Goal: Task Accomplishment & Management: Use online tool/utility

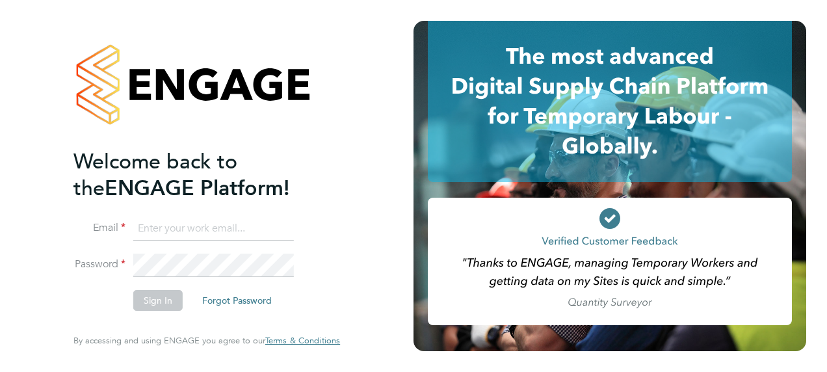
type input "creditcontrol@danielowen.co.uk"
click at [160, 302] on button "Sign In" at bounding box center [157, 300] width 49 height 21
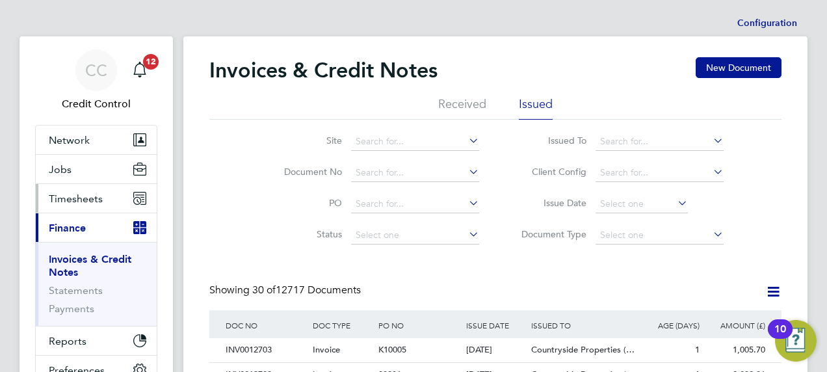
click at [88, 200] on span "Timesheets" at bounding box center [76, 198] width 54 height 12
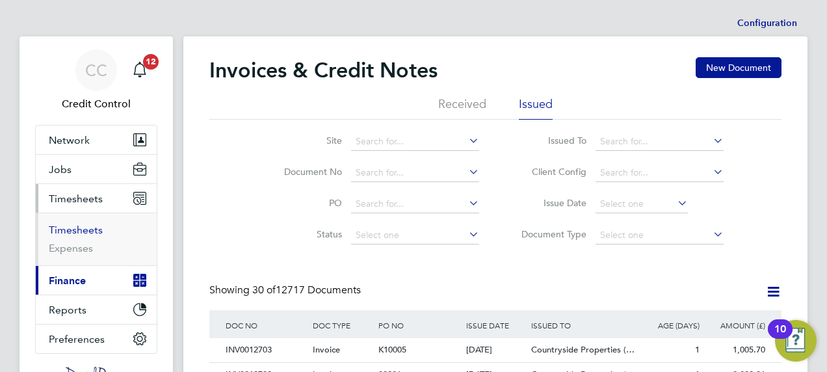
click at [87, 230] on link "Timesheets" at bounding box center [76, 230] width 54 height 12
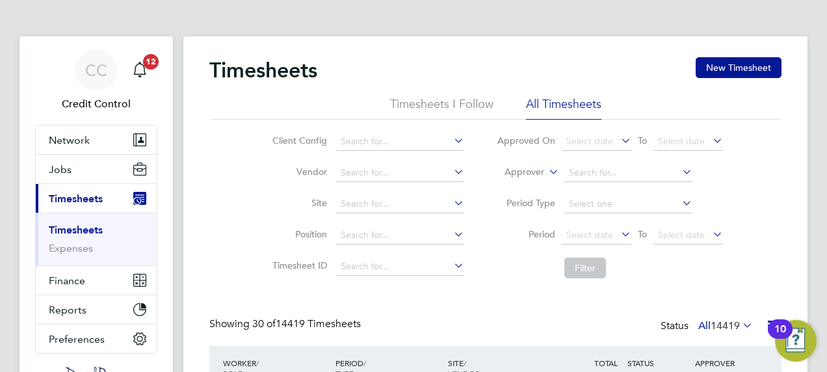
click at [520, 170] on label "Approver" at bounding box center [514, 172] width 58 height 13
click at [518, 187] on li "Worker" at bounding box center [512, 187] width 64 height 17
click at [584, 175] on input at bounding box center [628, 173] width 128 height 18
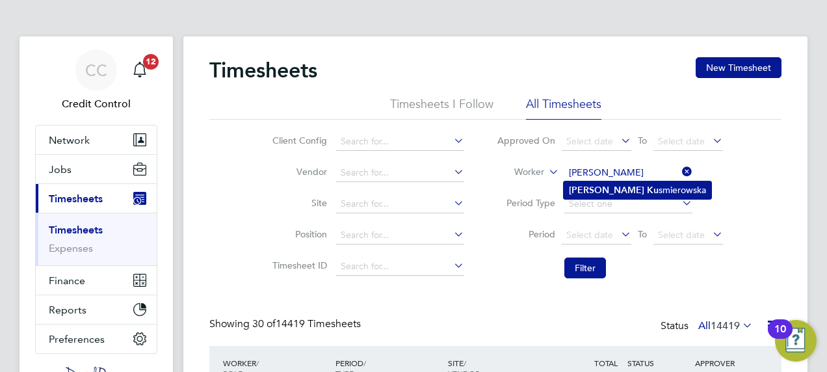
click at [589, 187] on b "[PERSON_NAME]" at bounding box center [606, 190] width 75 height 11
type input "[PERSON_NAME]"
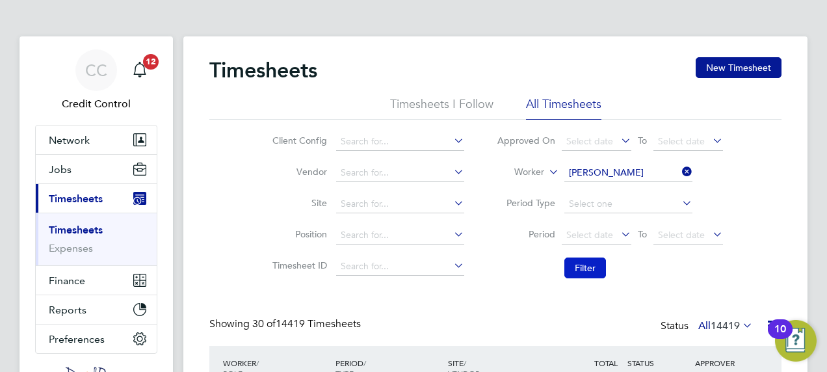
click at [580, 265] on button "Filter" at bounding box center [585, 267] width 42 height 21
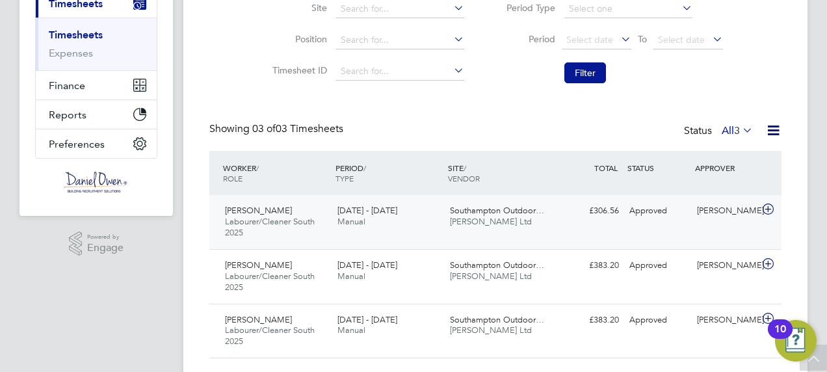
click at [765, 209] on icon at bounding box center [768, 209] width 16 height 10
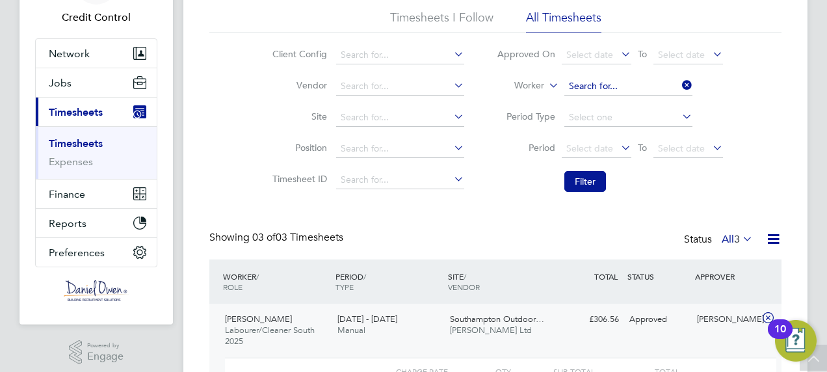
click at [666, 87] on input at bounding box center [628, 86] width 128 height 18
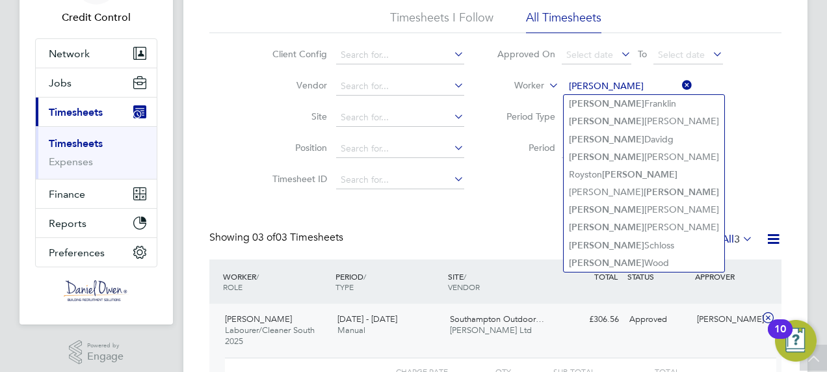
click at [600, 92] on input "[PERSON_NAME]" at bounding box center [628, 86] width 128 height 18
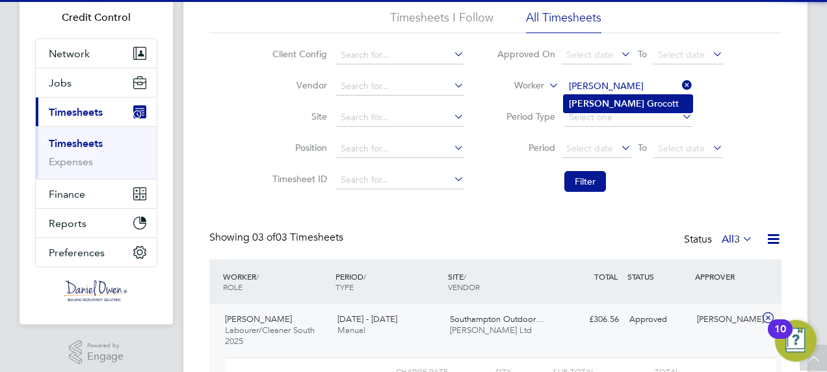
click at [647, 105] on b "Gr" at bounding box center [652, 103] width 10 height 11
type input "[PERSON_NAME]"
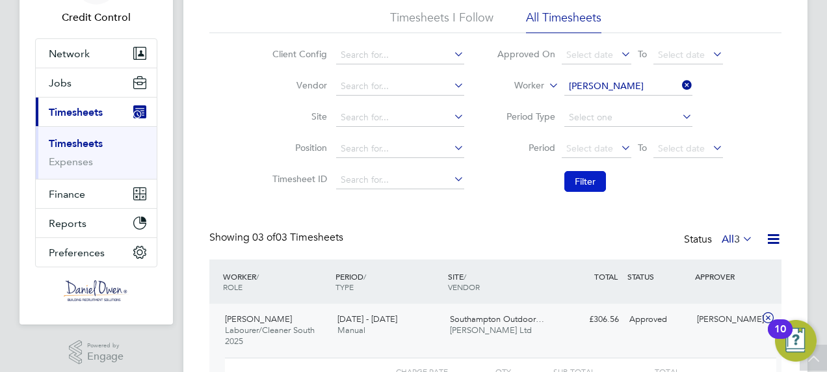
click at [587, 183] on button "Filter" at bounding box center [585, 181] width 42 height 21
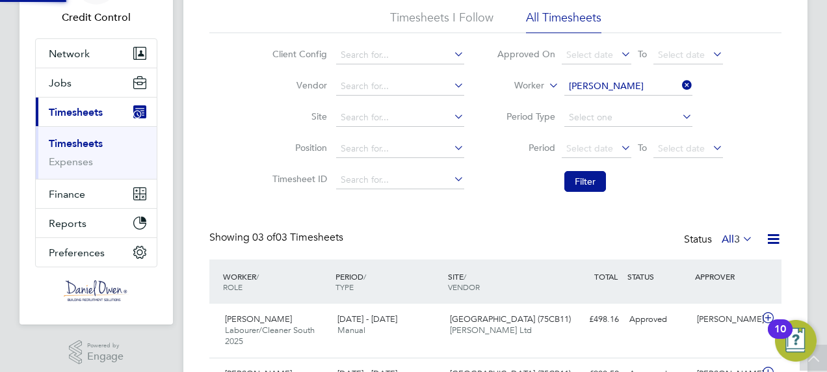
scroll to position [44, 112]
click at [769, 314] on icon at bounding box center [768, 318] width 16 height 10
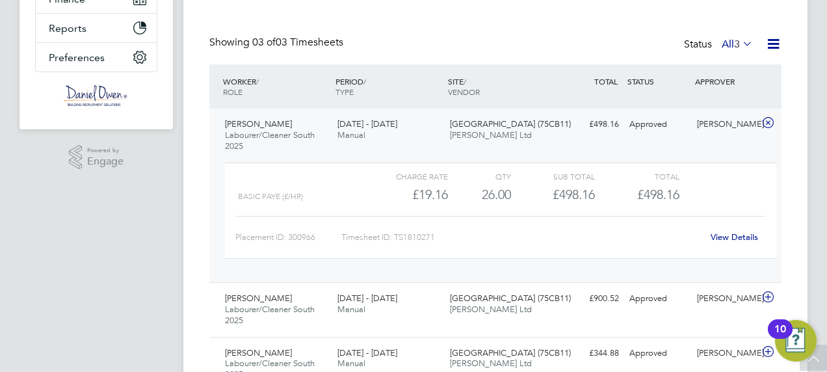
scroll to position [21, 0]
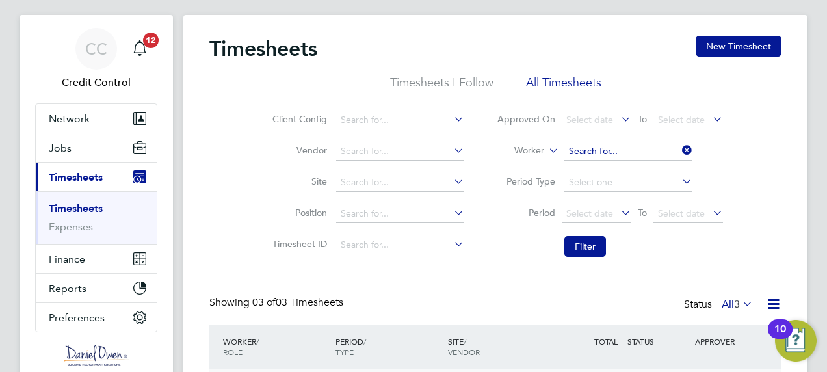
click at [642, 145] on input at bounding box center [628, 151] width 128 height 18
click at [616, 170] on li "[PERSON_NAME] bugu" at bounding box center [629, 169] width 133 height 18
type input "[PERSON_NAME]"
click at [580, 247] on button "Filter" at bounding box center [585, 246] width 42 height 21
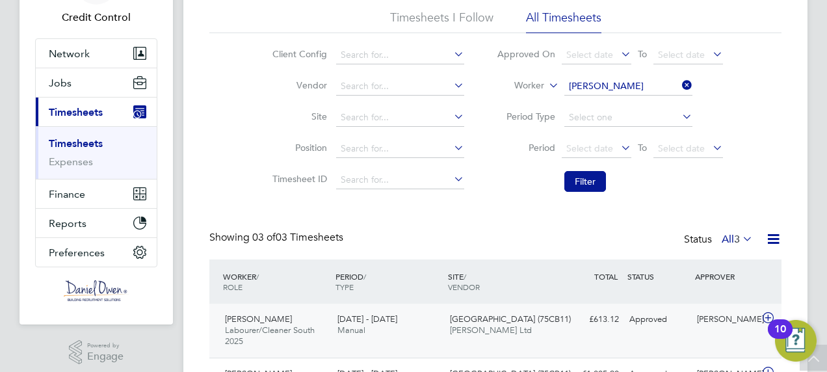
click at [766, 316] on icon at bounding box center [768, 318] width 16 height 10
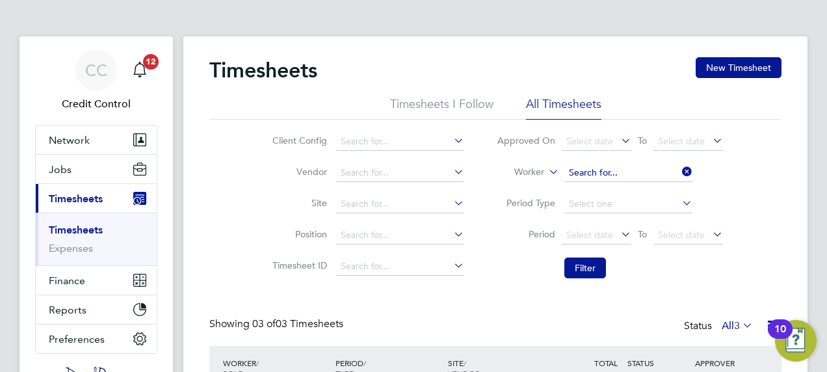
click at [637, 174] on input at bounding box center [628, 173] width 128 height 18
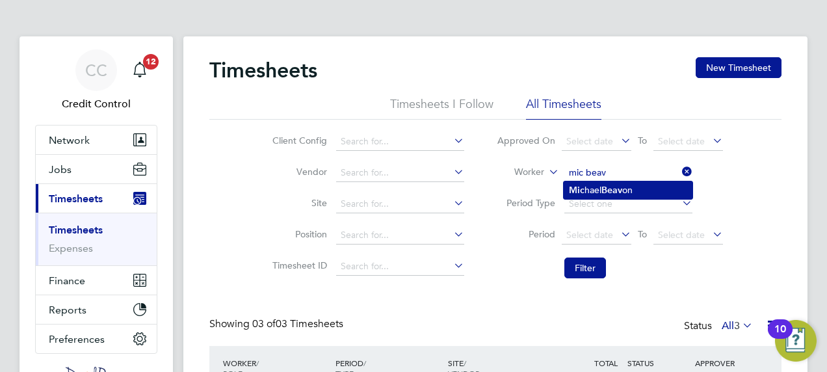
click at [601, 191] on li "Mic hael Beav on" at bounding box center [627, 190] width 129 height 18
type input "[PERSON_NAME]"
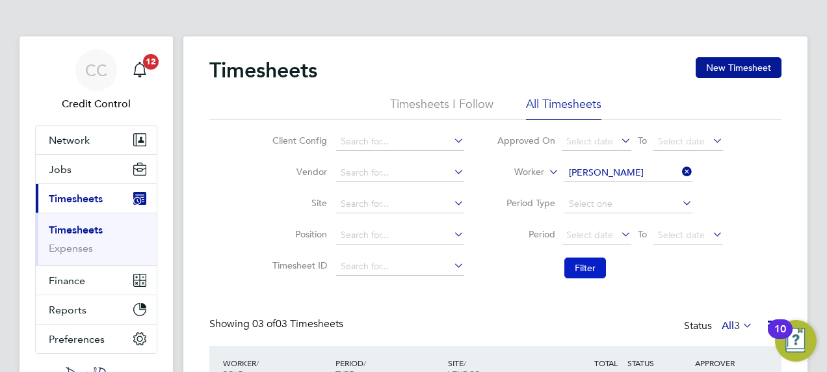
click at [581, 269] on button "Filter" at bounding box center [585, 267] width 42 height 21
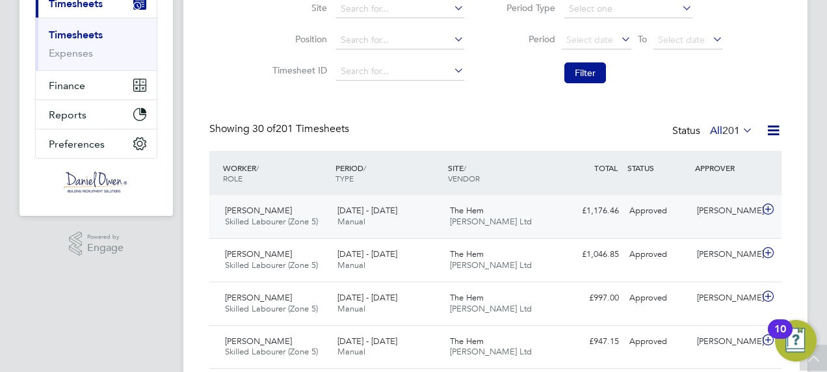
click at [767, 209] on icon at bounding box center [768, 209] width 16 height 10
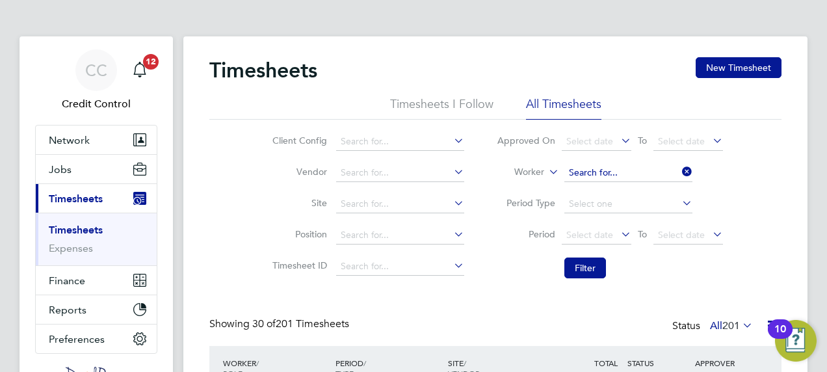
click at [641, 175] on input at bounding box center [628, 173] width 128 height 18
click at [586, 172] on input "[PERSON_NAME]" at bounding box center [628, 173] width 128 height 18
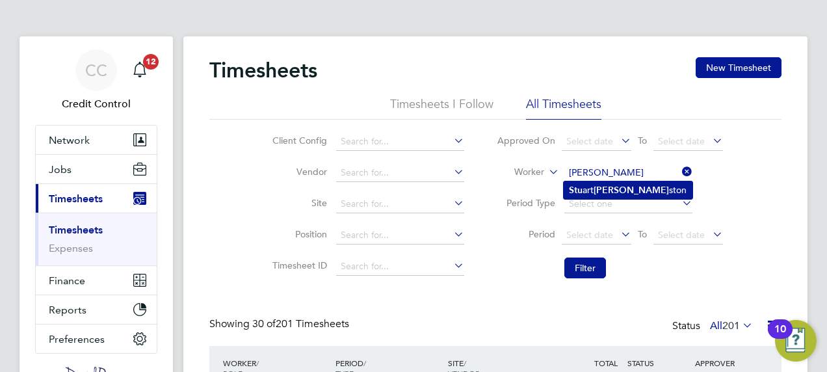
click at [592, 190] on li "Stu art [PERSON_NAME]" at bounding box center [627, 190] width 129 height 18
type input "[PERSON_NAME]"
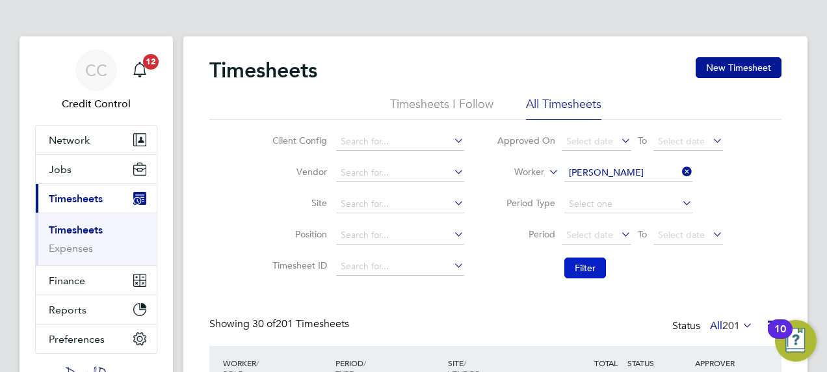
click at [580, 270] on button "Filter" at bounding box center [585, 267] width 42 height 21
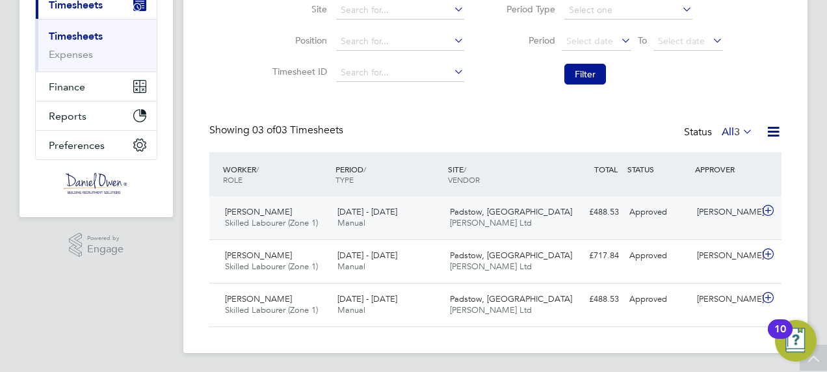
click at [767, 210] on icon at bounding box center [768, 210] width 16 height 10
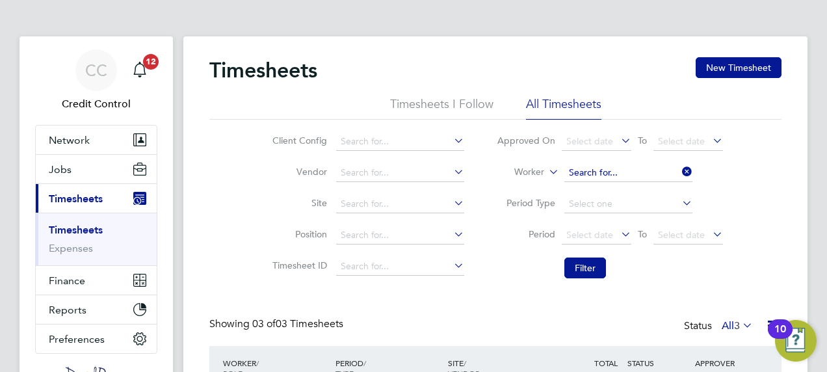
click at [643, 175] on input at bounding box center [628, 173] width 128 height 18
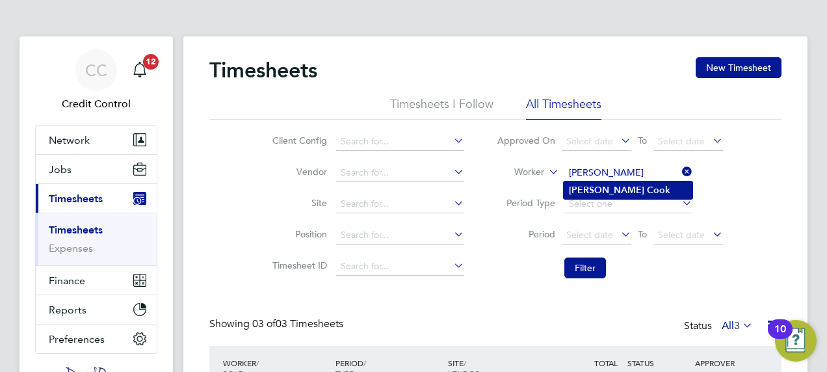
drag, startPoint x: 643, startPoint y: 175, endPoint x: 597, endPoint y: 188, distance: 48.1
click at [597, 188] on li "[PERSON_NAME]" at bounding box center [627, 190] width 129 height 18
type input "[PERSON_NAME]"
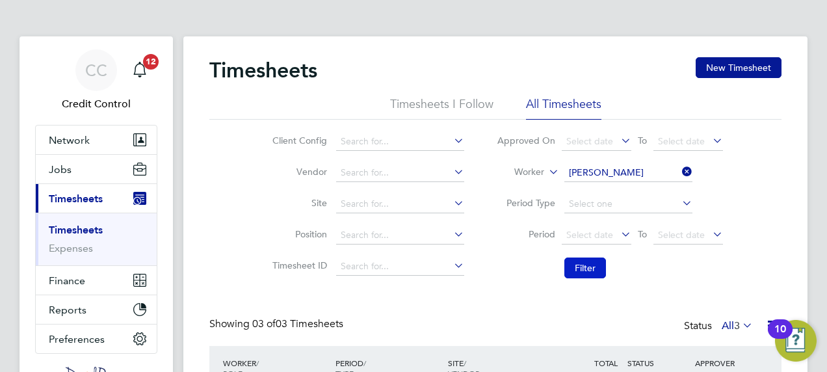
click at [588, 265] on button "Filter" at bounding box center [585, 267] width 42 height 21
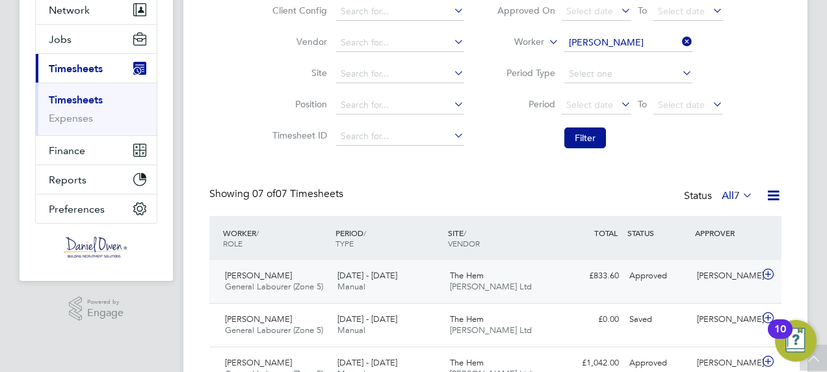
click at [768, 272] on icon at bounding box center [768, 274] width 16 height 10
